Goal: Find specific page/section: Find specific page/section

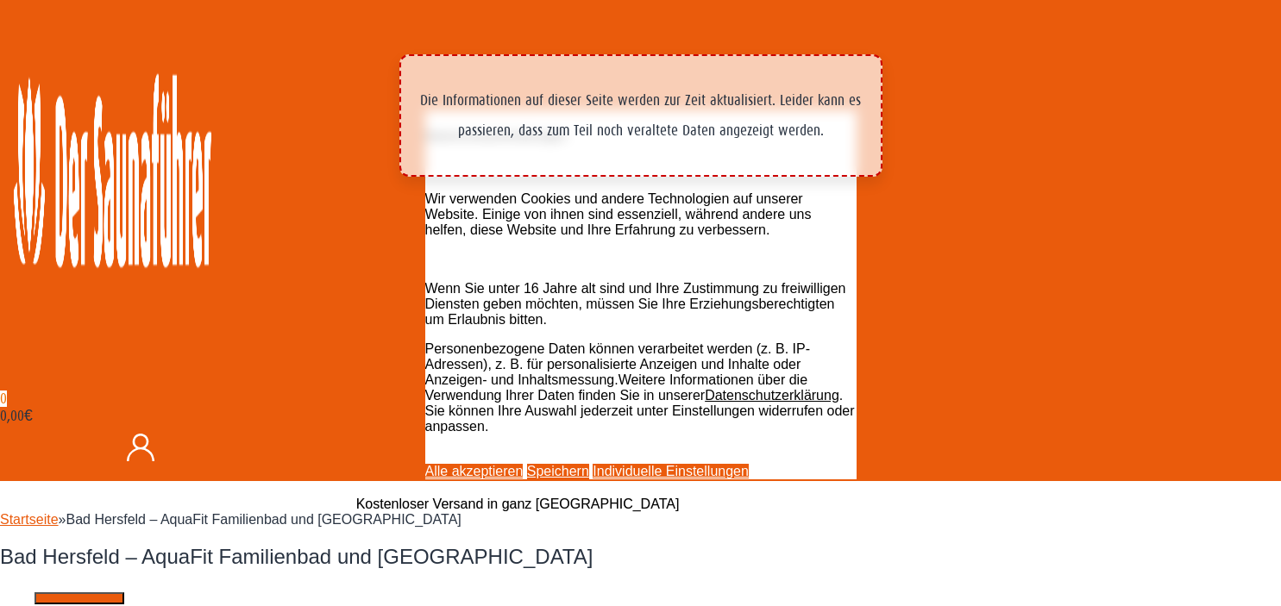
scroll to position [273, 0]
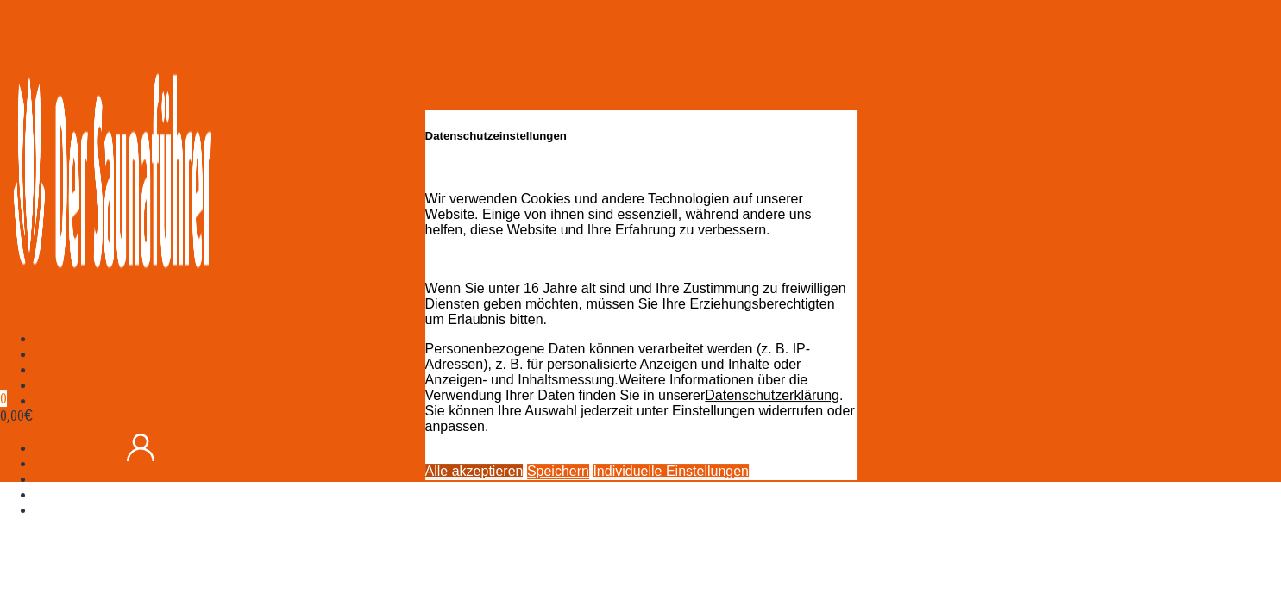
click at [516, 464] on link "Alle akzeptieren" at bounding box center [474, 471] width 98 height 15
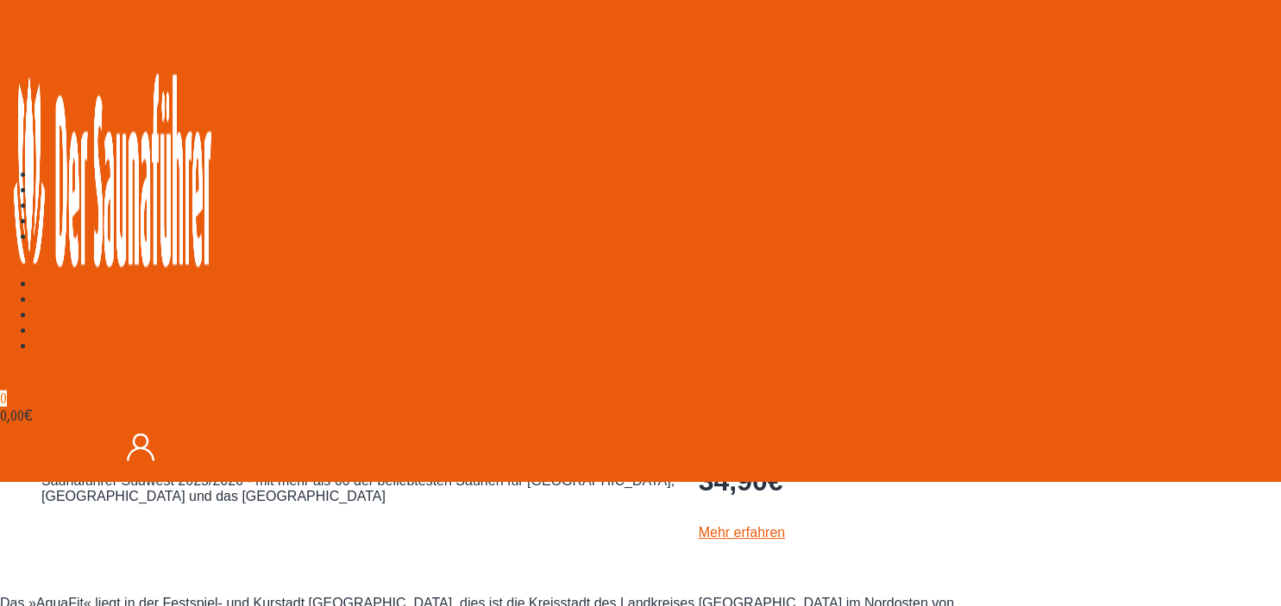
scroll to position [455, 0]
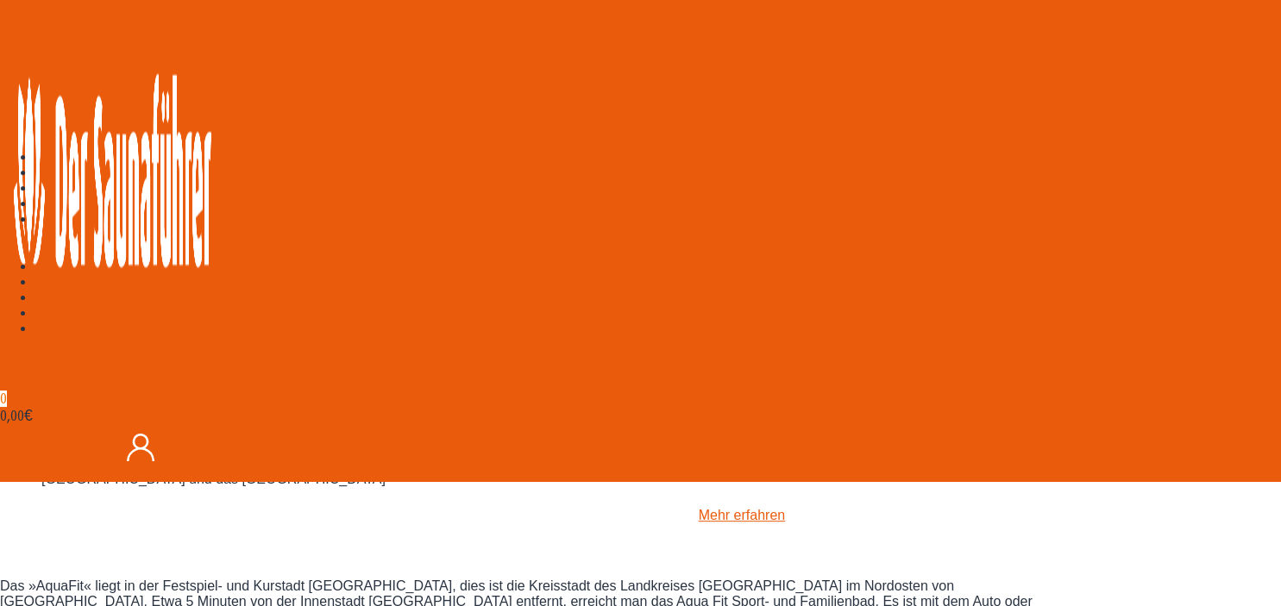
click at [38, 286] on img at bounding box center [38, 286] width 0 height 0
click at [38, 302] on img at bounding box center [38, 302] width 0 height 0
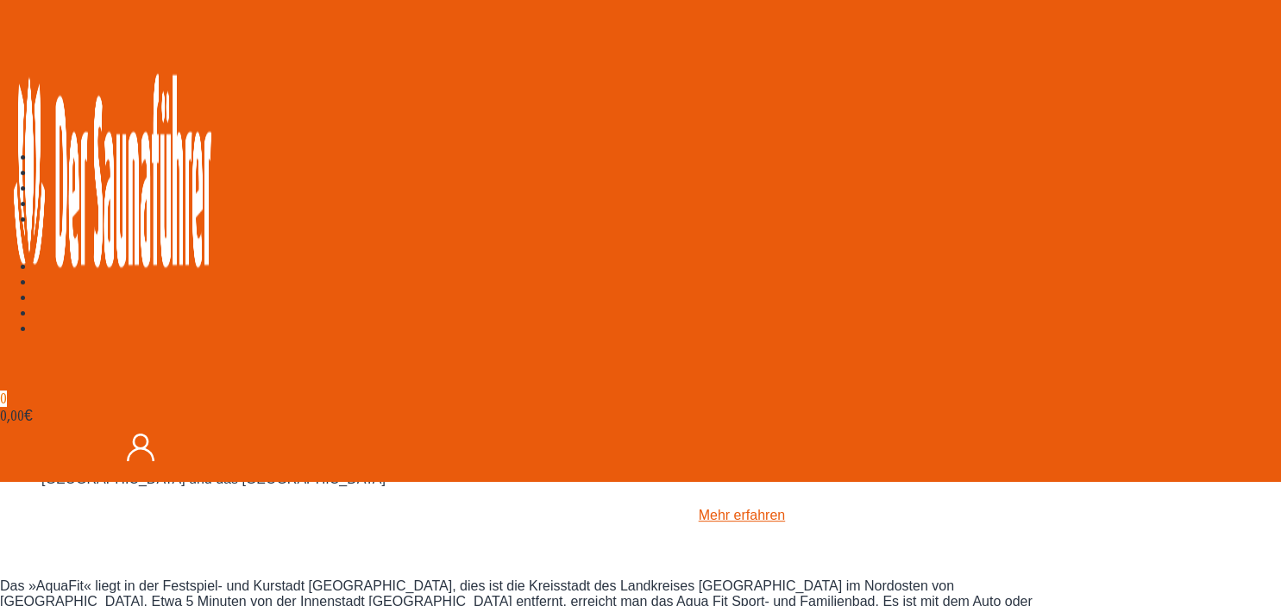
click at [38, 317] on img at bounding box center [38, 317] width 0 height 0
click at [38, 333] on img at bounding box center [38, 333] width 0 height 0
click at [593, 287] on div "34,90 €" at bounding box center [517, 393] width 1035 height 525
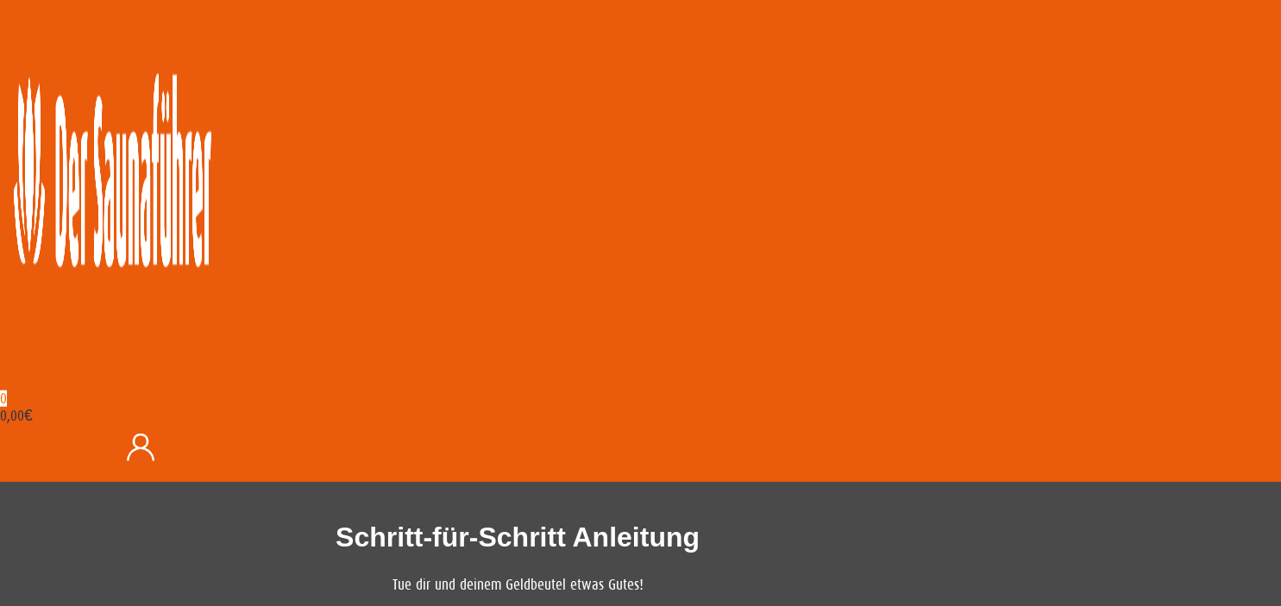
scroll to position [1457, 0]
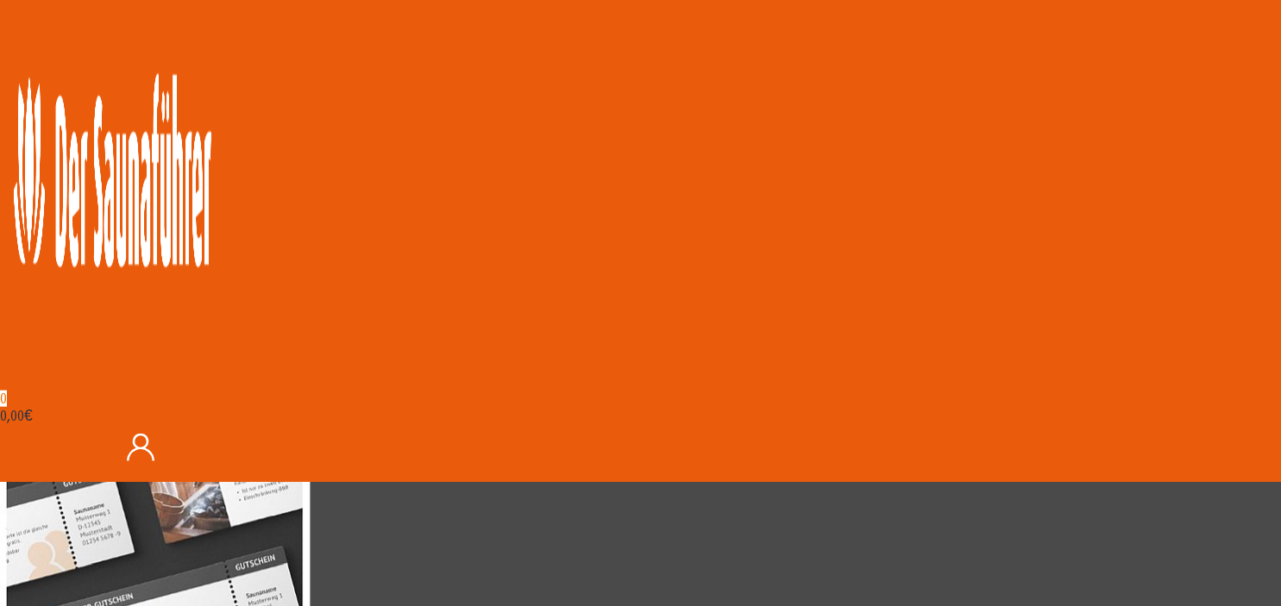
scroll to position [2186, 0]
